Goal: Transaction & Acquisition: Subscribe to service/newsletter

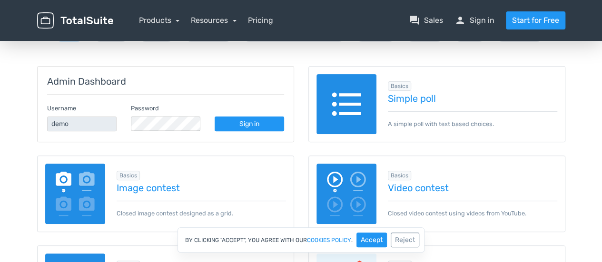
scroll to position [84, 0]
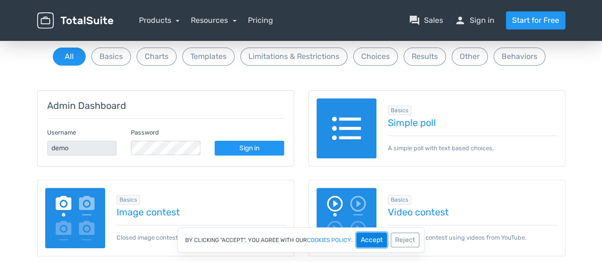
click at [371, 239] on button "Accept" at bounding box center [372, 240] width 30 height 15
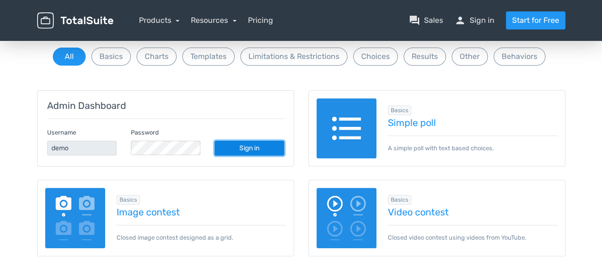
click at [244, 149] on link "Sign in" at bounding box center [250, 148] width 70 height 15
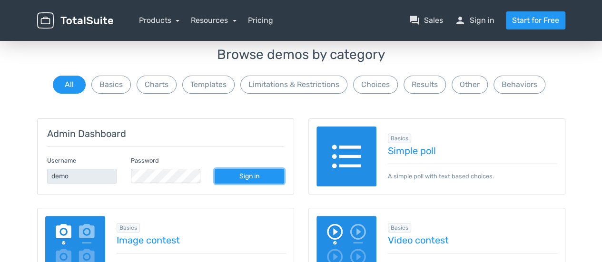
scroll to position [87, 0]
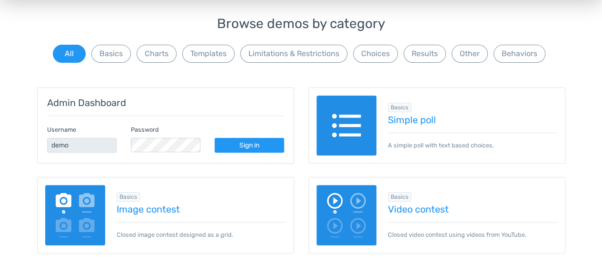
click at [369, 116] on img at bounding box center [347, 126] width 60 height 60
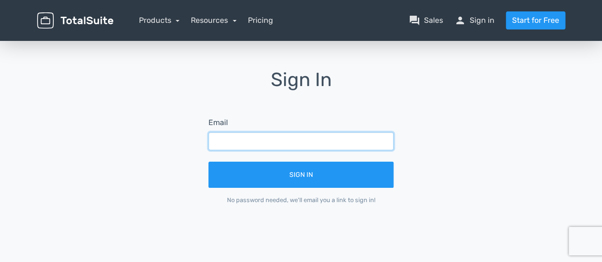
click at [263, 139] on input "text" at bounding box center [301, 141] width 185 height 18
type input "[EMAIL_ADDRESS][DOMAIN_NAME]"
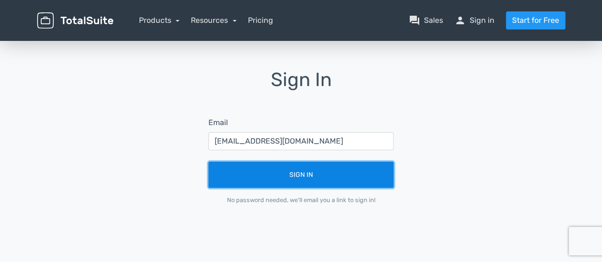
click at [297, 176] on button "Sign In" at bounding box center [301, 175] width 185 height 26
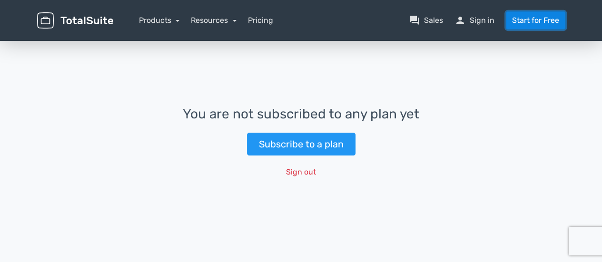
click at [528, 20] on link "Start for Free" at bounding box center [536, 20] width 60 height 18
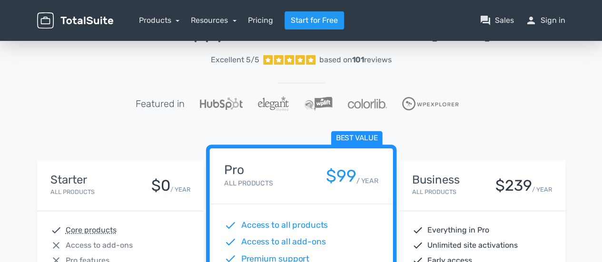
scroll to position [143, 0]
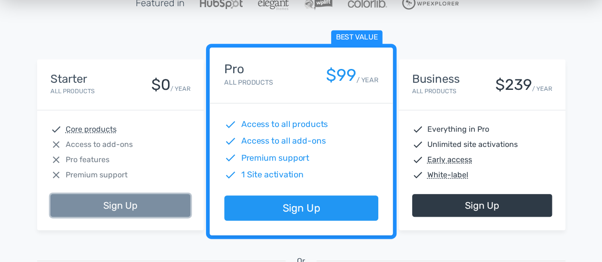
click at [111, 210] on link "Sign Up" at bounding box center [120, 205] width 140 height 23
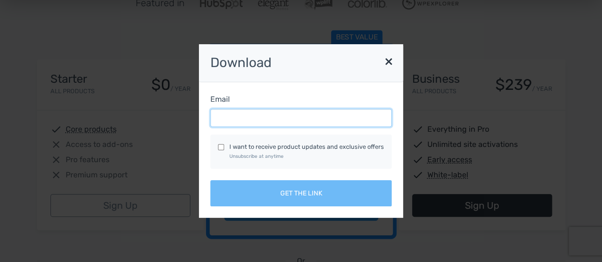
click at [255, 122] on input "Email" at bounding box center [300, 118] width 181 height 18
type input "danekiye@gmail.com"
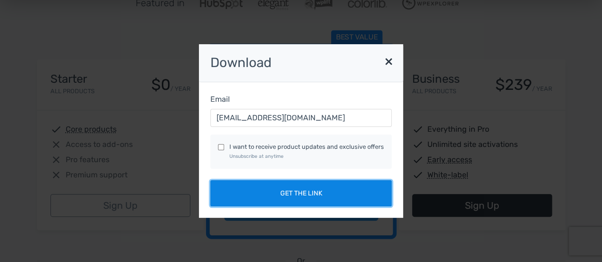
click at [293, 192] on button "Get the link" at bounding box center [300, 193] width 181 height 26
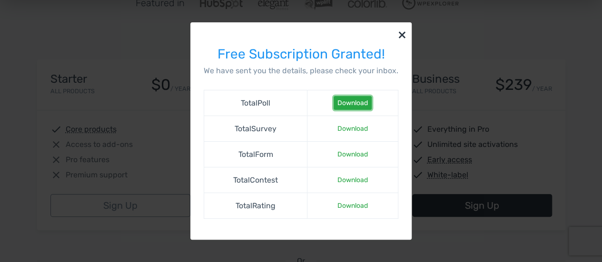
click at [353, 104] on link "Download" at bounding box center [353, 103] width 38 height 14
click at [352, 131] on link "Download" at bounding box center [353, 129] width 38 height 14
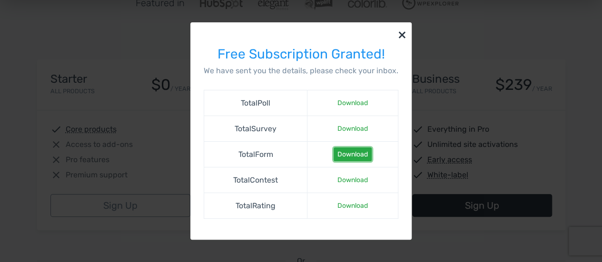
click at [347, 156] on link "Download" at bounding box center [353, 155] width 38 height 14
click at [346, 180] on link "Download" at bounding box center [353, 180] width 38 height 14
click at [346, 210] on link "Download" at bounding box center [353, 206] width 38 height 14
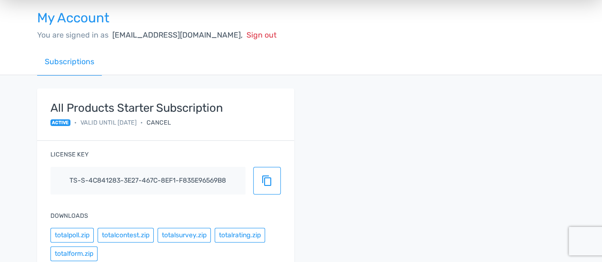
scroll to position [95, 0]
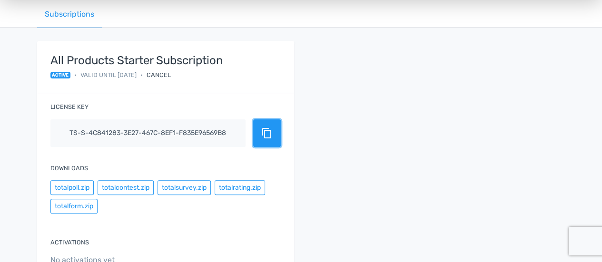
click at [270, 131] on span "content_copy" at bounding box center [266, 133] width 11 height 11
click at [444, 14] on div "Subscriptions" at bounding box center [301, 14] width 529 height 27
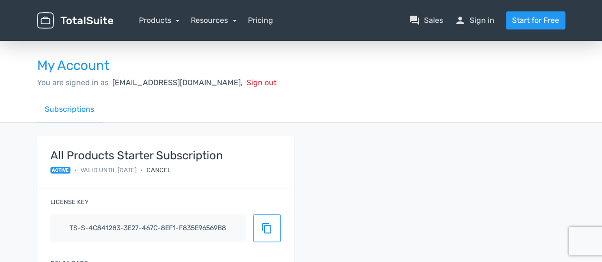
scroll to position [0, 0]
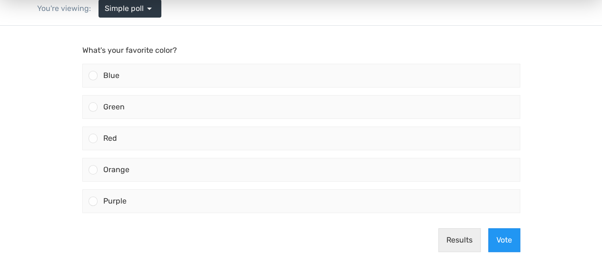
scroll to position [135, 0]
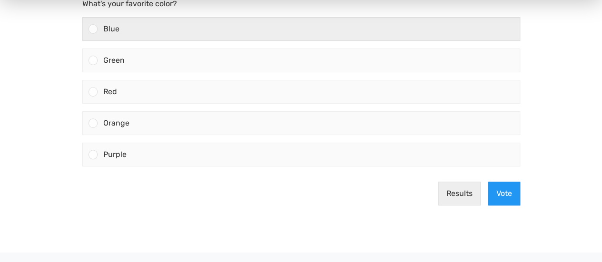
click at [95, 28] on div at bounding box center [93, 28] width 9 height 9
click at [93, 29] on input "Blue" at bounding box center [93, 29] width 0 height 0
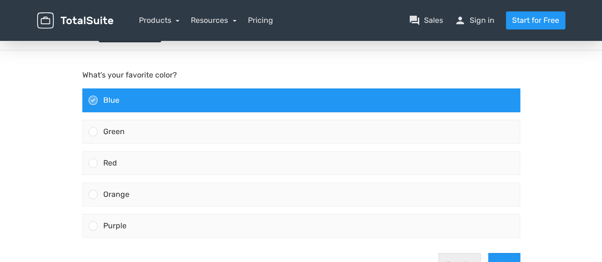
scroll to position [0, 0]
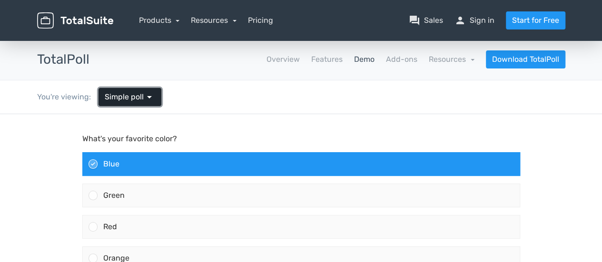
click at [146, 96] on span "arrow_drop_down" at bounding box center [149, 96] width 11 height 11
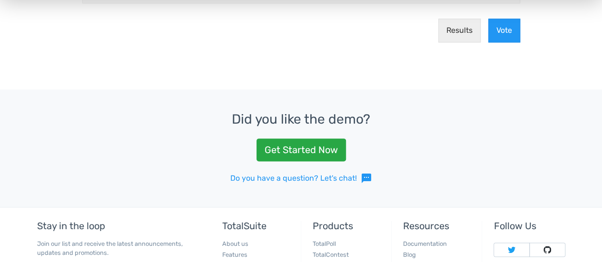
scroll to position [659, 0]
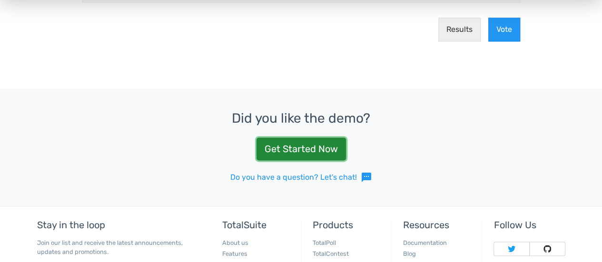
click at [295, 144] on link "Get Started Now" at bounding box center [302, 149] width 90 height 23
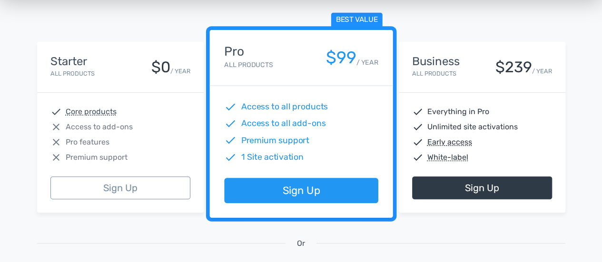
scroll to position [154, 0]
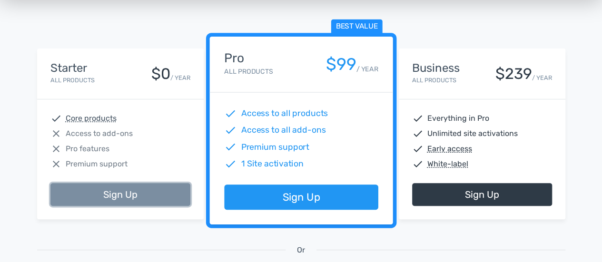
click at [77, 190] on link "Sign Up" at bounding box center [120, 194] width 140 height 23
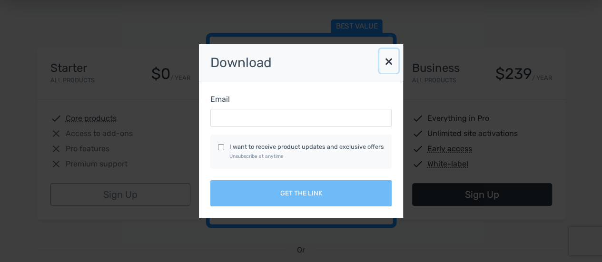
click at [386, 62] on button "×" at bounding box center [388, 61] width 19 height 24
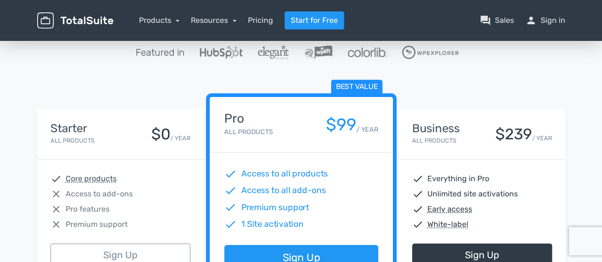
scroll to position [0, 0]
